Goal: Find specific page/section: Find specific page/section

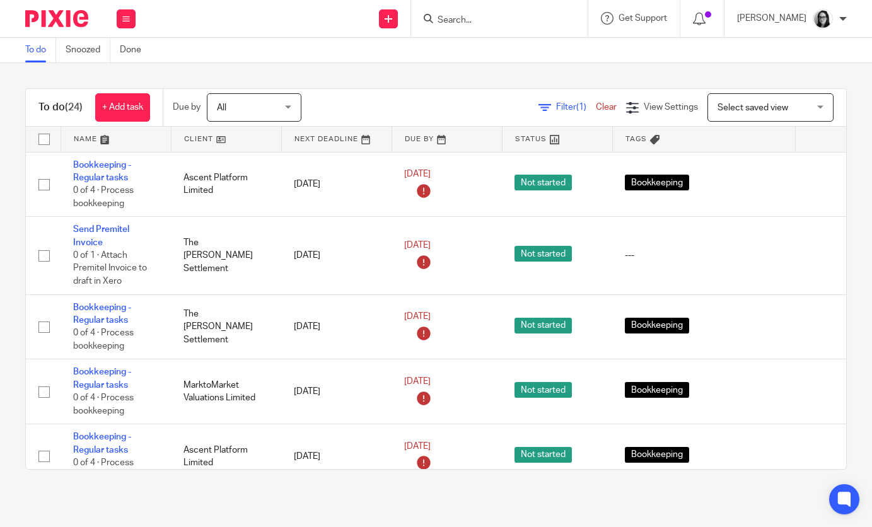
click at [546, 114] on div "Filter (1) Clear View Settings View Settings (1) Filters Clear Save Manage save…" at bounding box center [584, 107] width 523 height 28
click at [556, 107] on span "Filter (1)" at bounding box center [576, 107] width 40 height 9
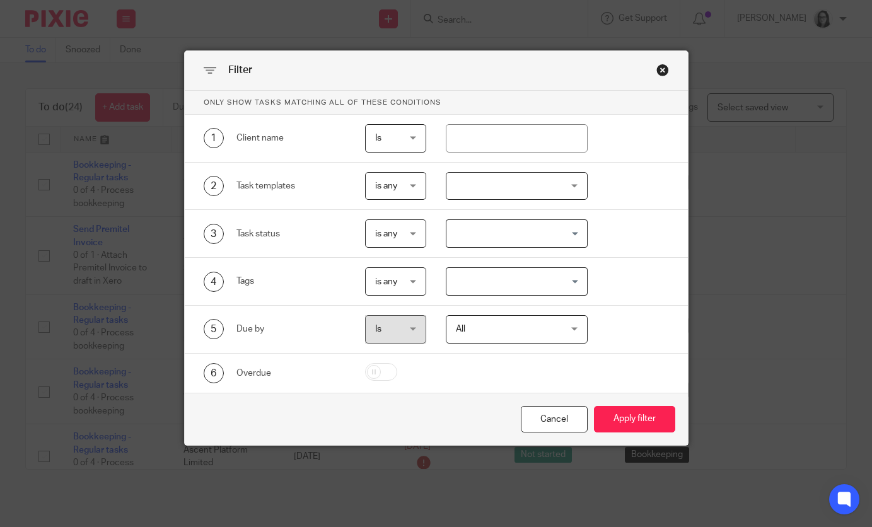
click at [495, 281] on input "Search for option" at bounding box center [514, 282] width 132 height 22
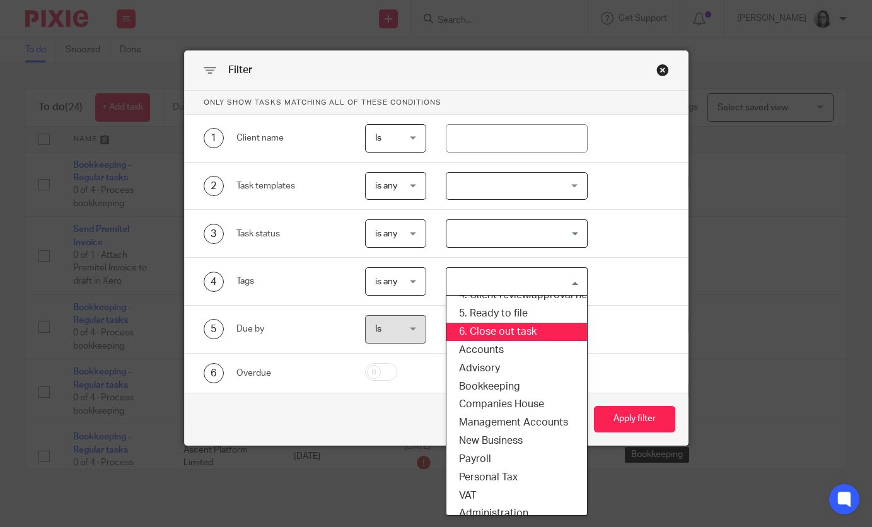
scroll to position [114, 0]
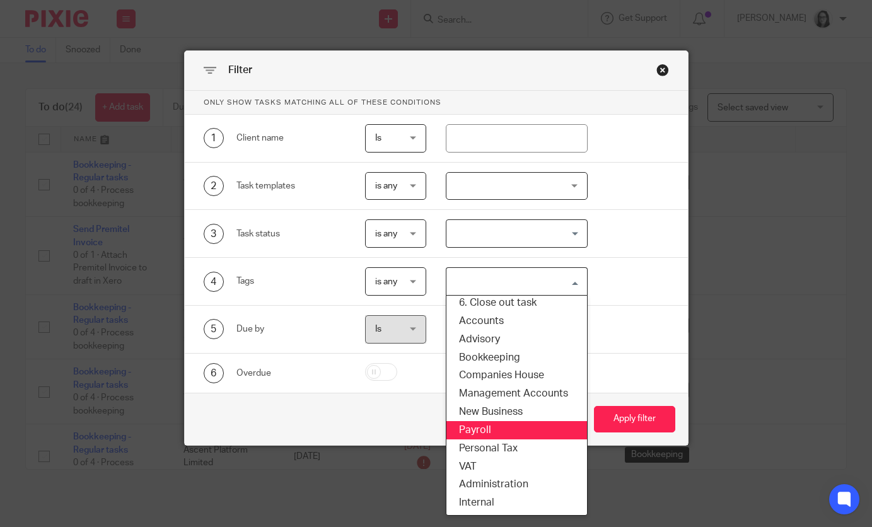
click at [492, 430] on li "Payroll" at bounding box center [516, 430] width 141 height 18
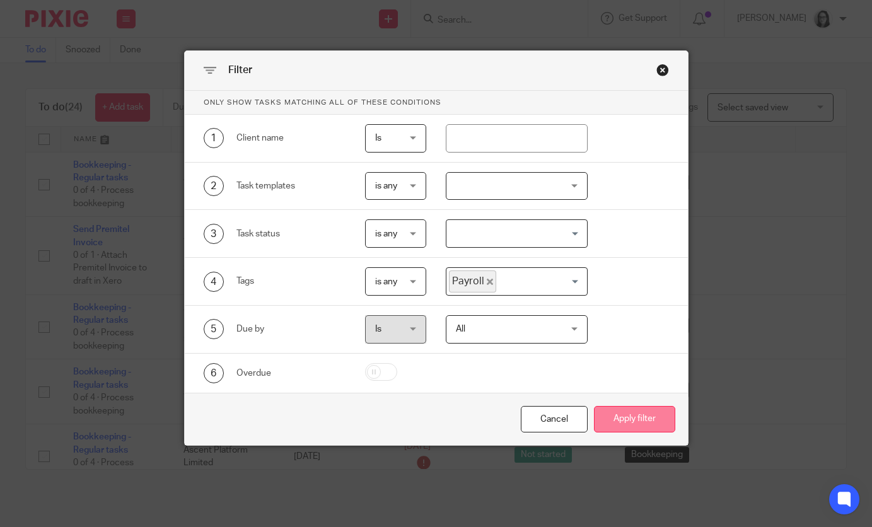
click at [631, 423] on button "Apply filter" at bounding box center [634, 419] width 81 height 27
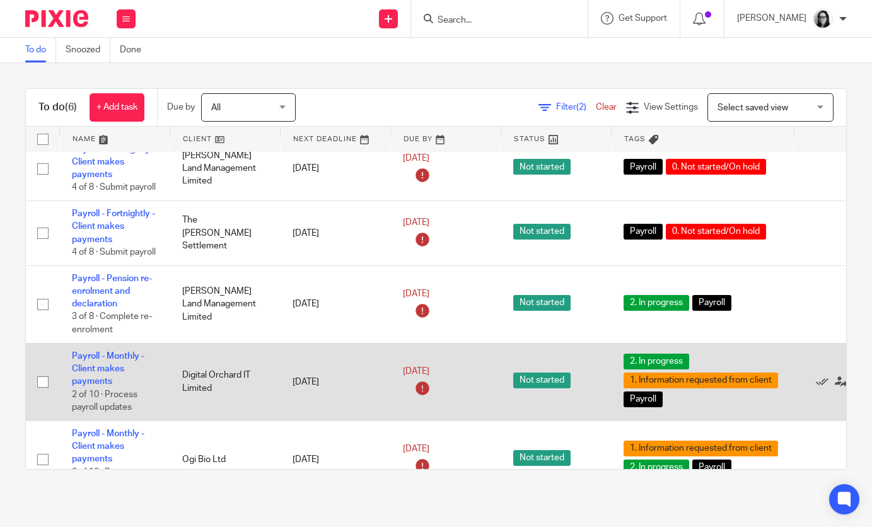
scroll to position [0, 1]
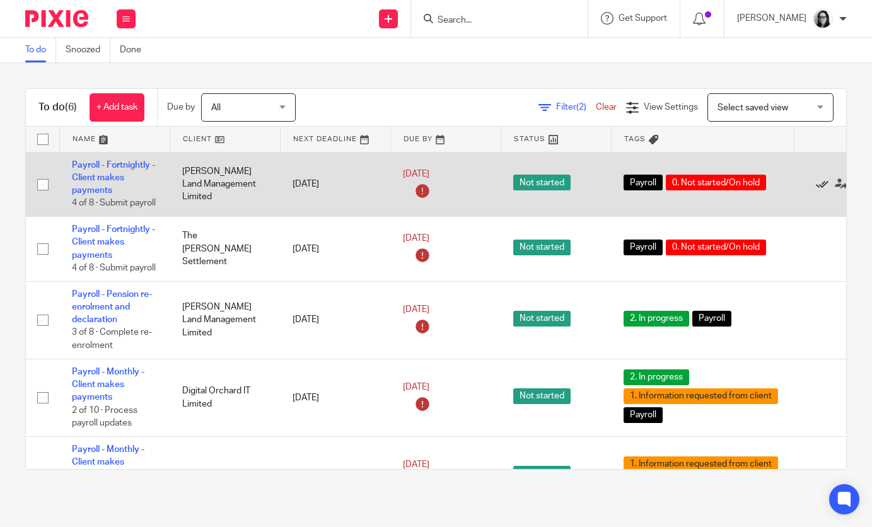
click at [820, 185] on icon at bounding box center [822, 184] width 13 height 13
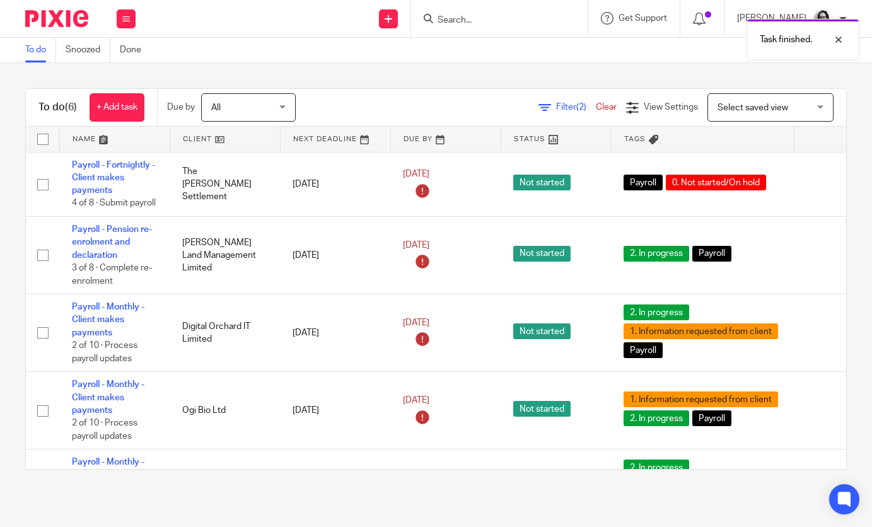
click at [820, 185] on icon at bounding box center [822, 184] width 13 height 13
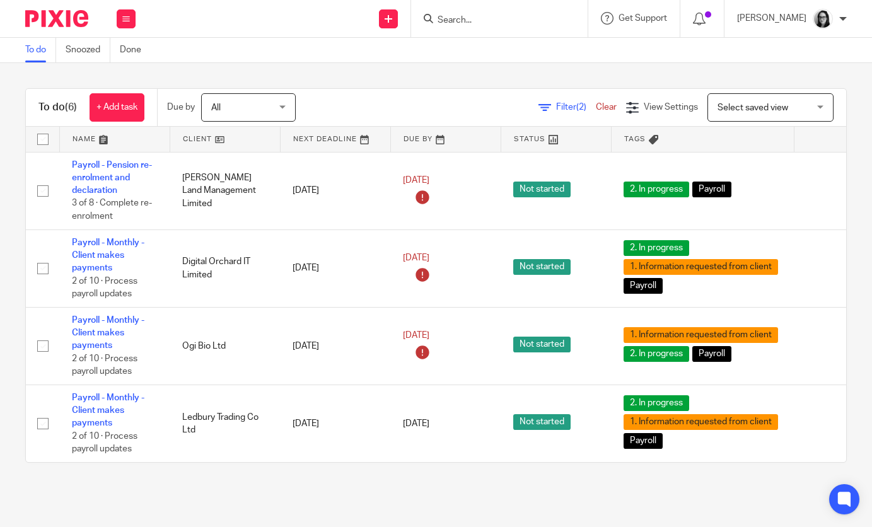
click at [568, 105] on span "Filter (2)" at bounding box center [576, 107] width 40 height 9
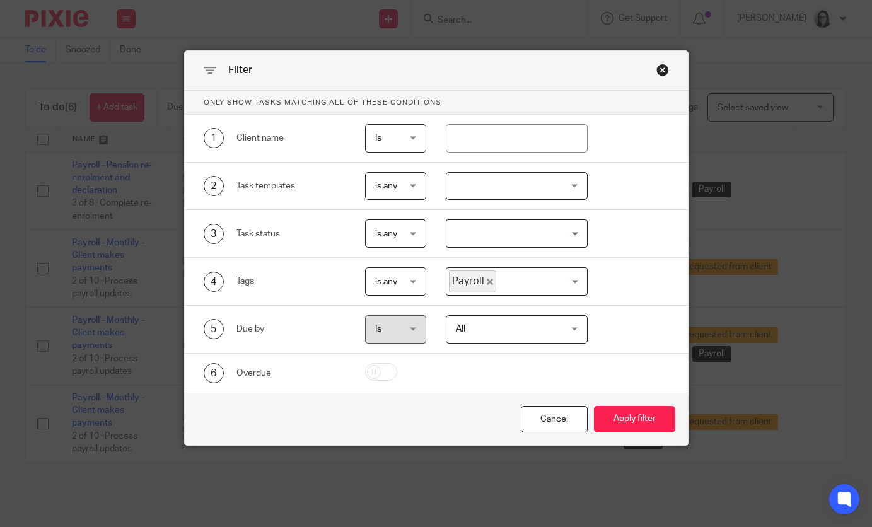
click at [487, 282] on icon "Deselect Payroll" at bounding box center [490, 282] width 6 height 6
click at [512, 135] on input "text" at bounding box center [517, 138] width 142 height 28
type input "[PERSON_NAME] set"
click at [594, 406] on button "Apply filter" at bounding box center [634, 419] width 81 height 27
